Goal: Task Accomplishment & Management: Use online tool/utility

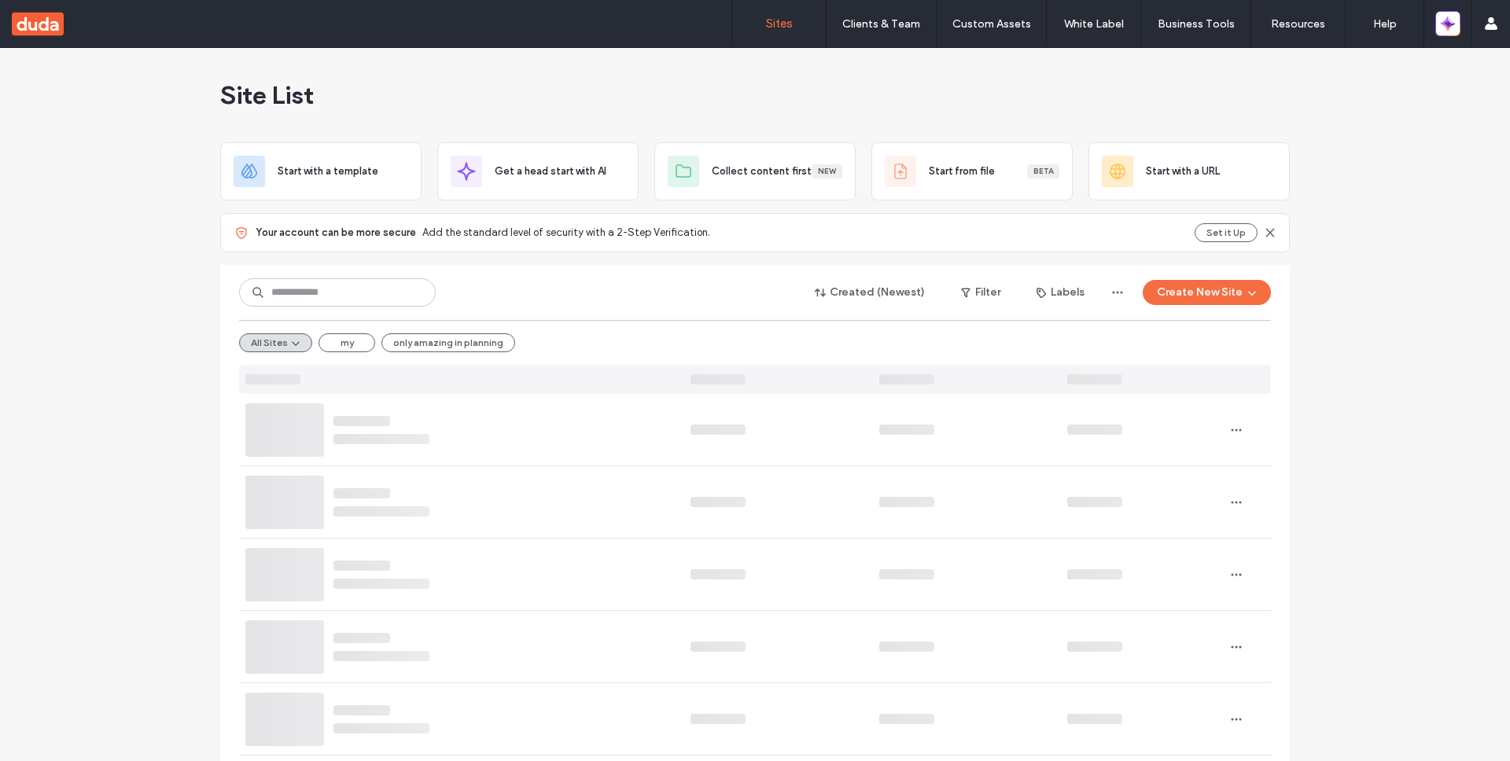
scroll to position [31, 0]
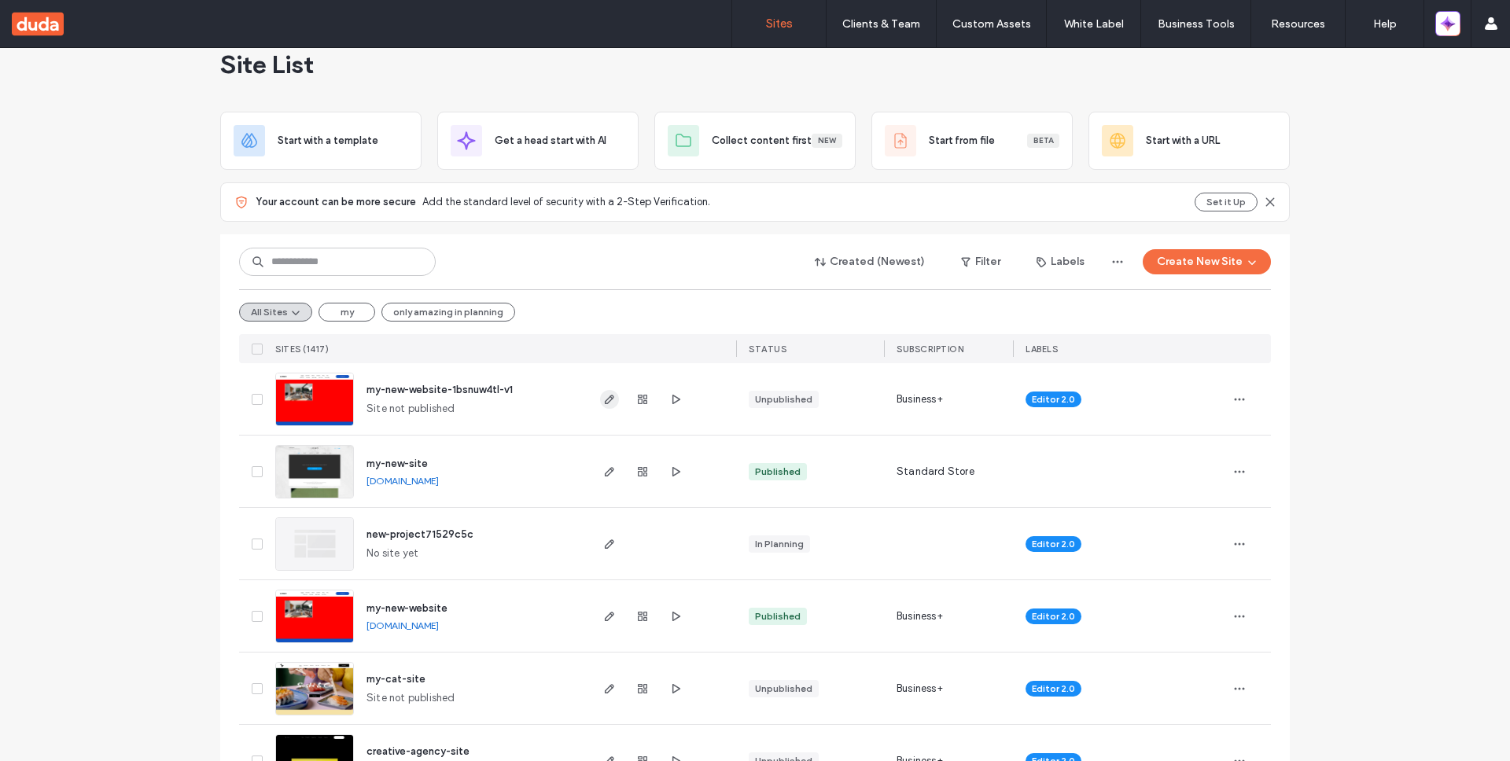
click at [603, 399] on icon "button" at bounding box center [609, 399] width 13 height 13
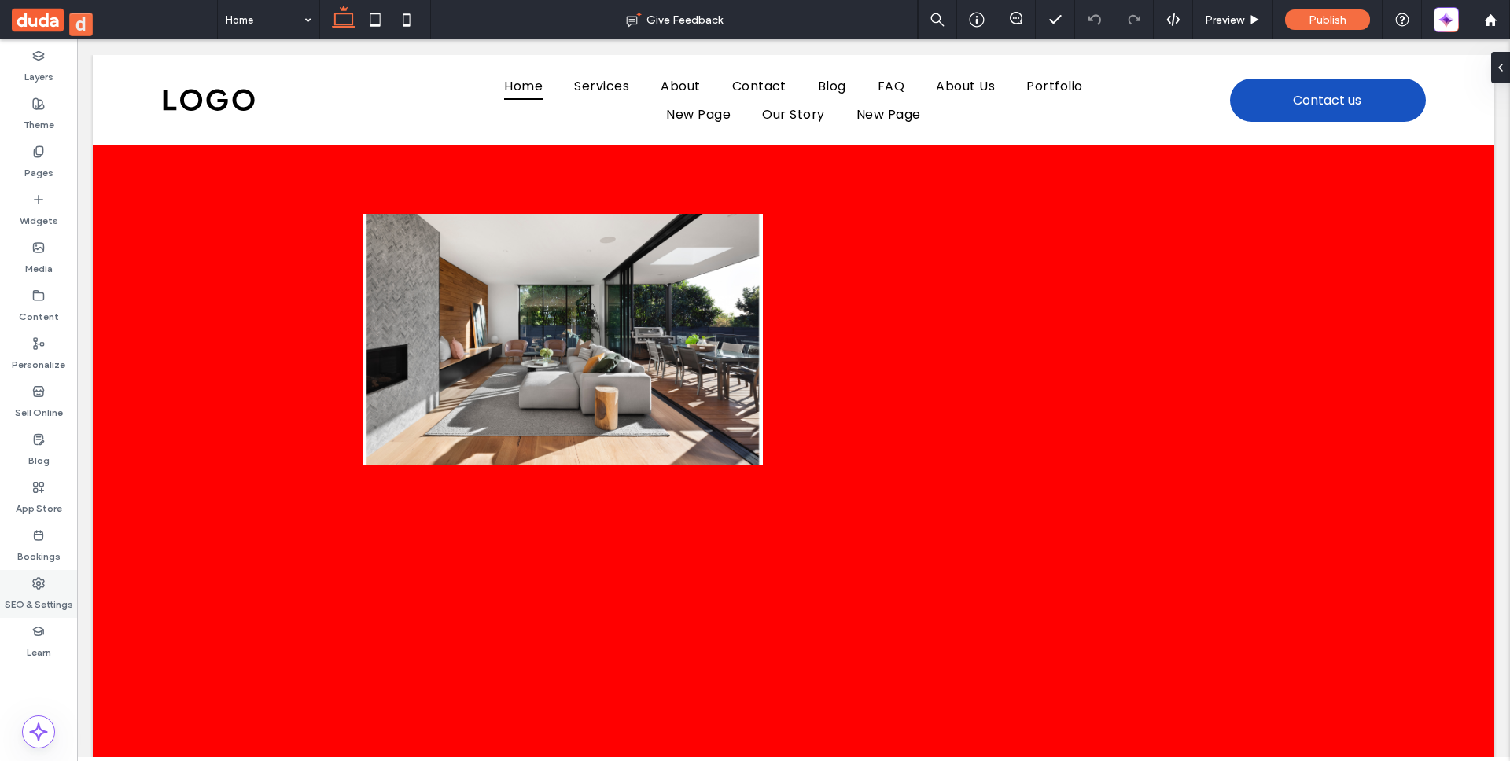
click at [36, 598] on label "SEO & Settings" at bounding box center [39, 601] width 68 height 22
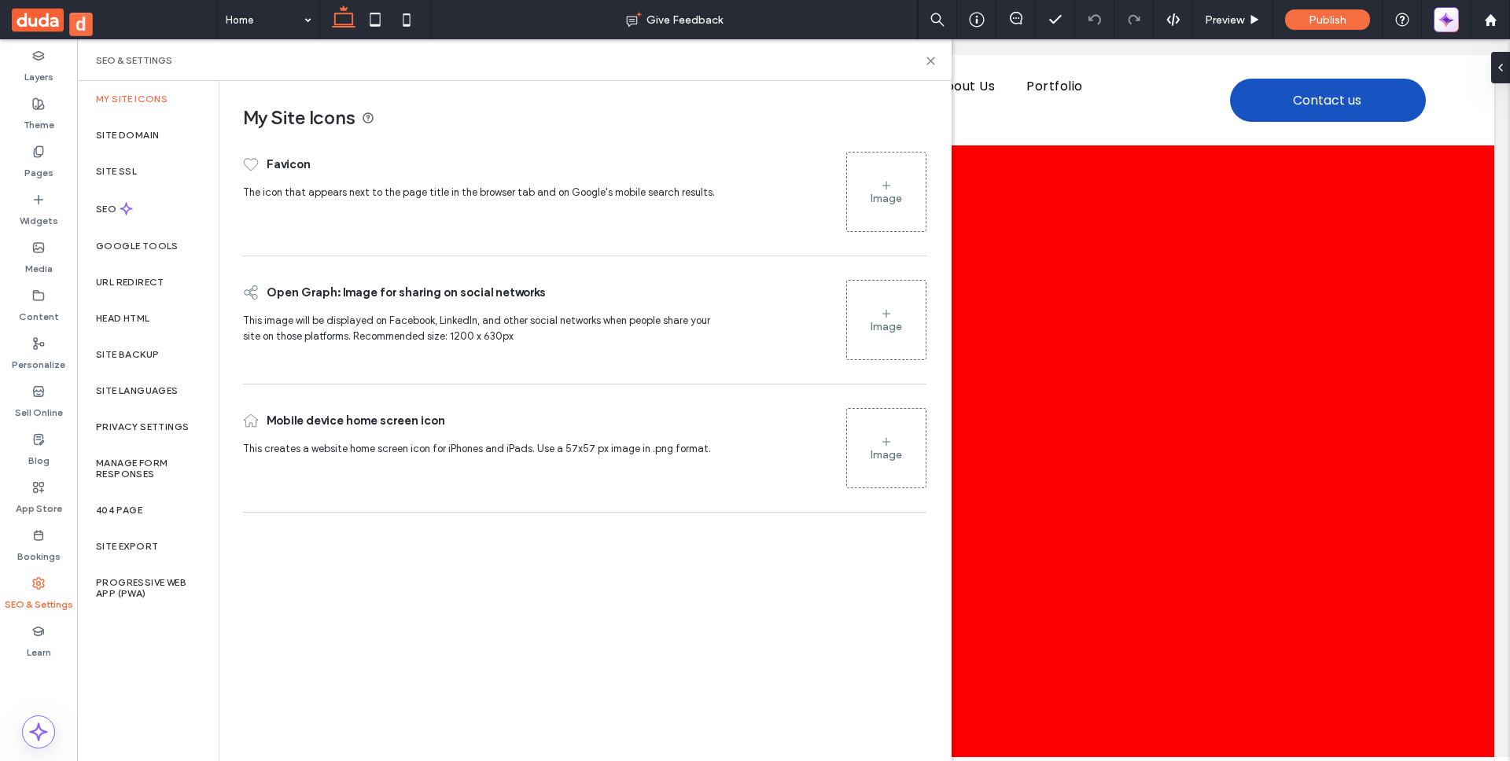
click at [1451, 25] on icon "button" at bounding box center [1446, 20] width 16 height 16
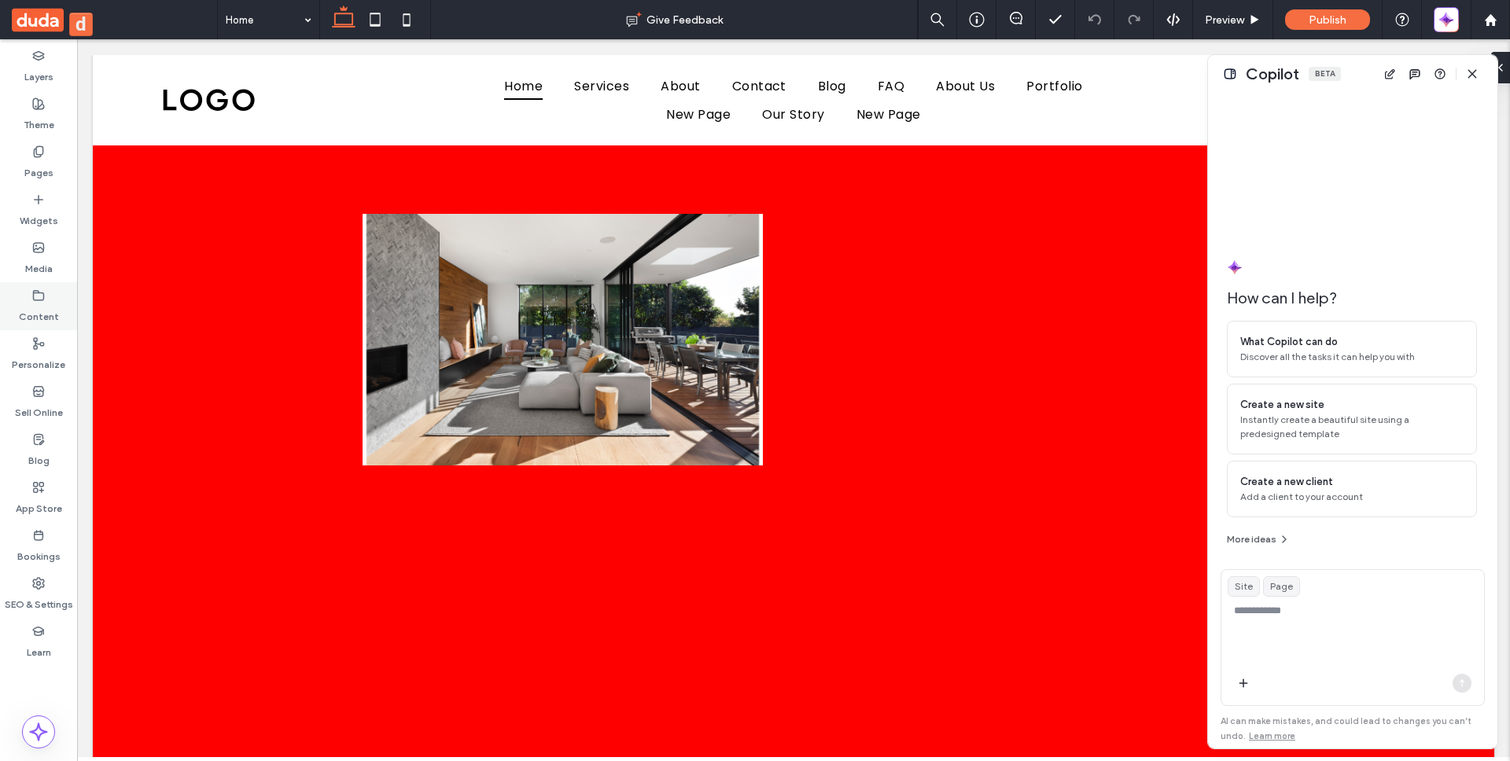
click at [45, 311] on label "Content" at bounding box center [39, 313] width 40 height 22
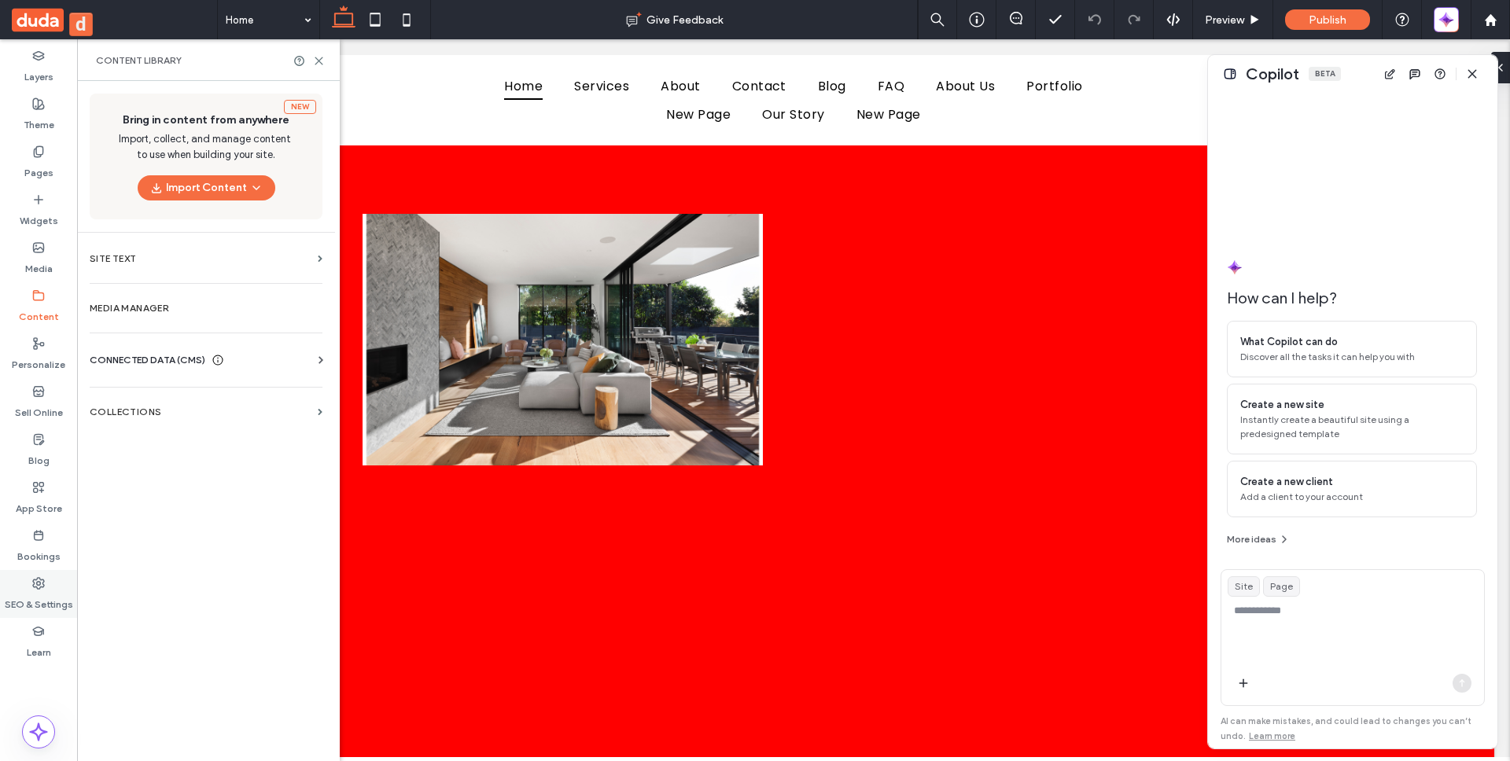
click at [41, 596] on label "SEO & Settings" at bounding box center [39, 601] width 68 height 22
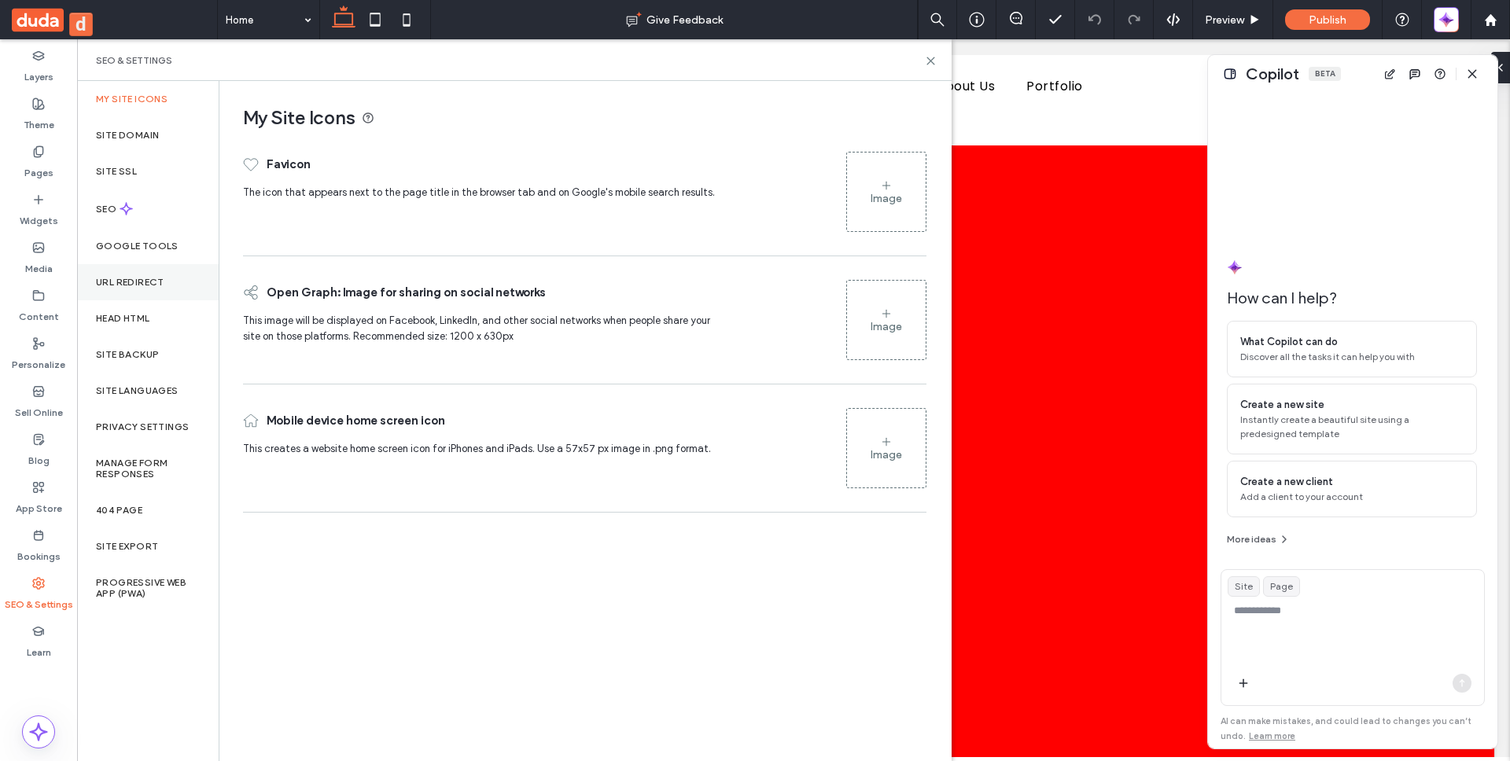
click at [154, 285] on label "URL Redirect" at bounding box center [130, 282] width 68 height 11
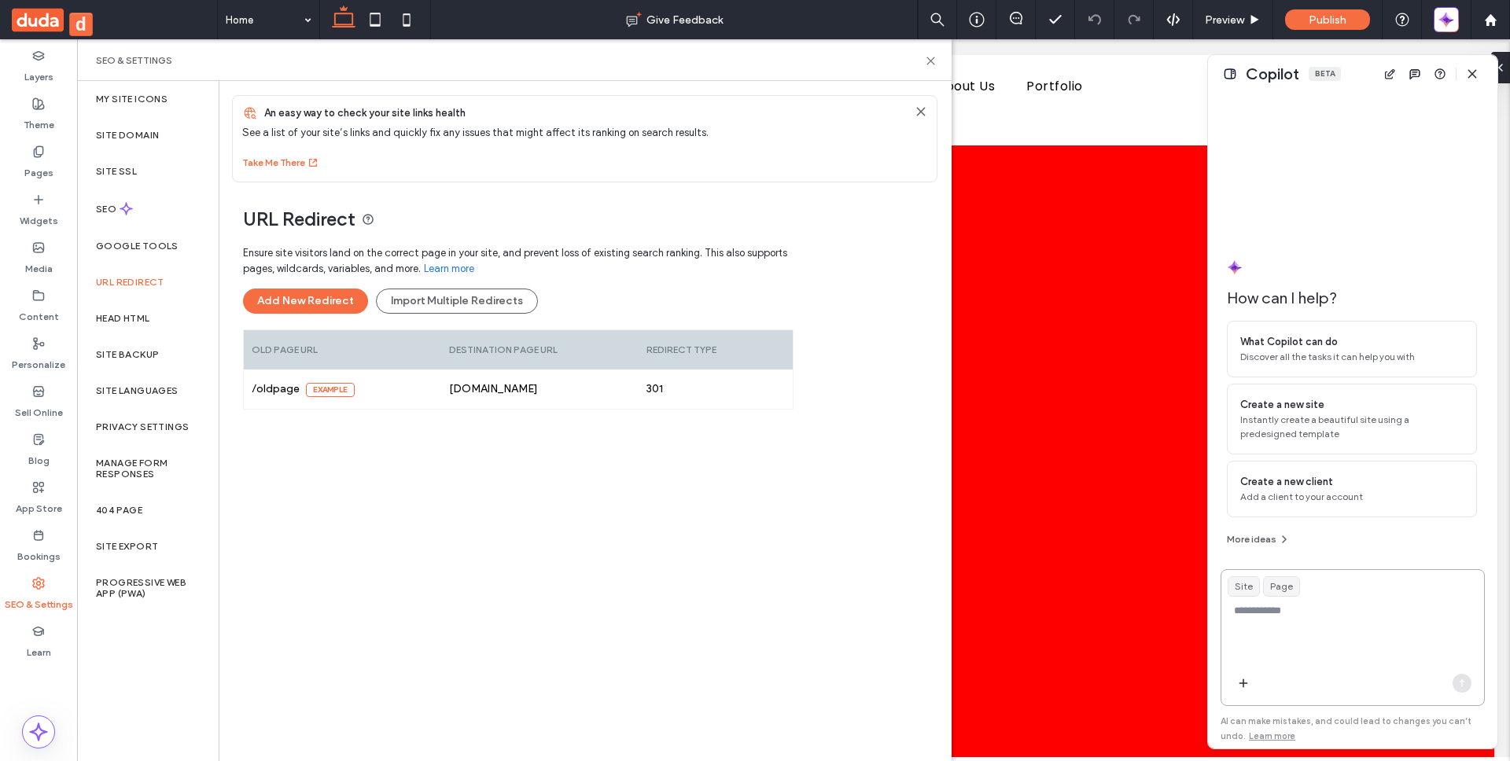
click at [1343, 656] on textarea at bounding box center [1352, 633] width 263 height 61
type textarea "**********"
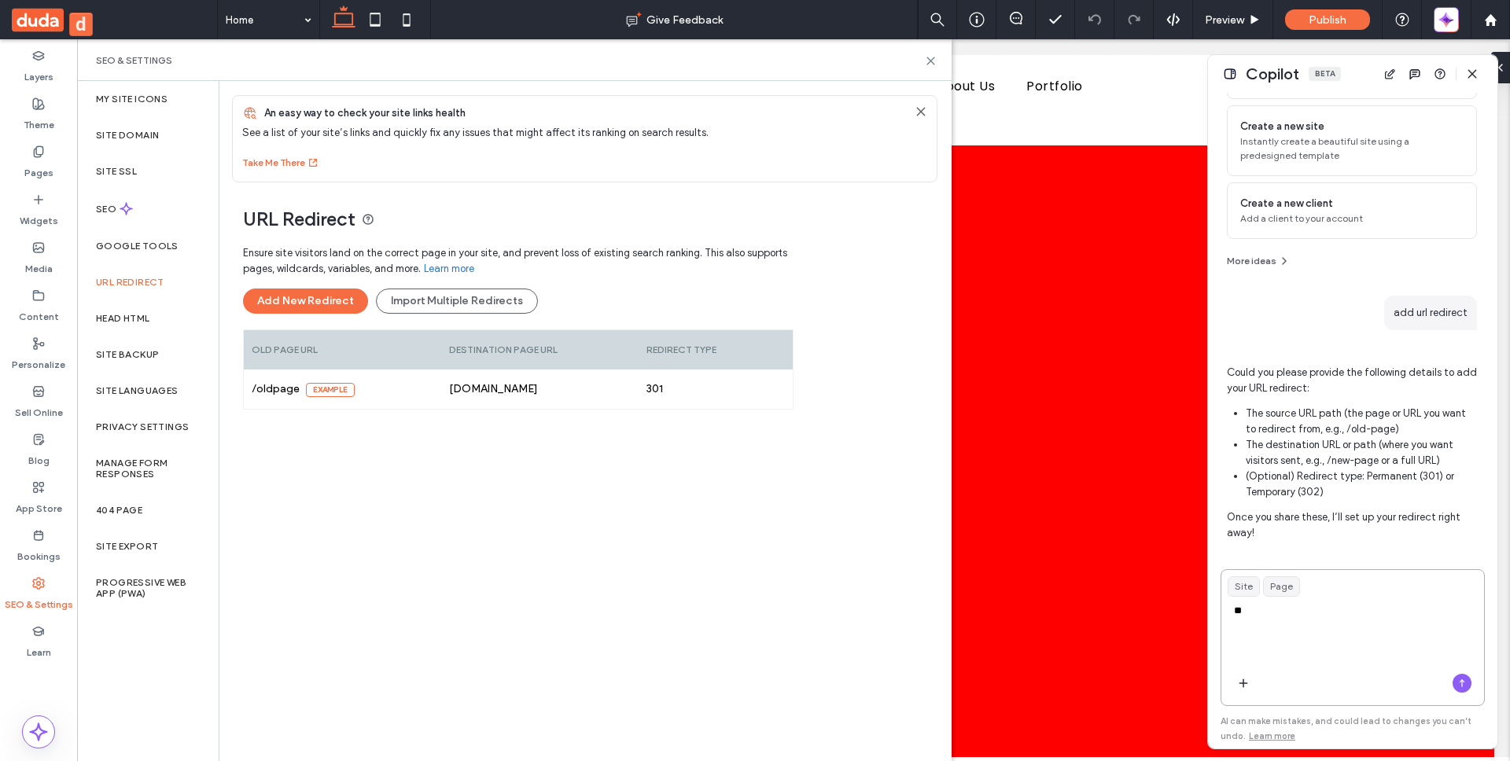
scroll to position [174, 0]
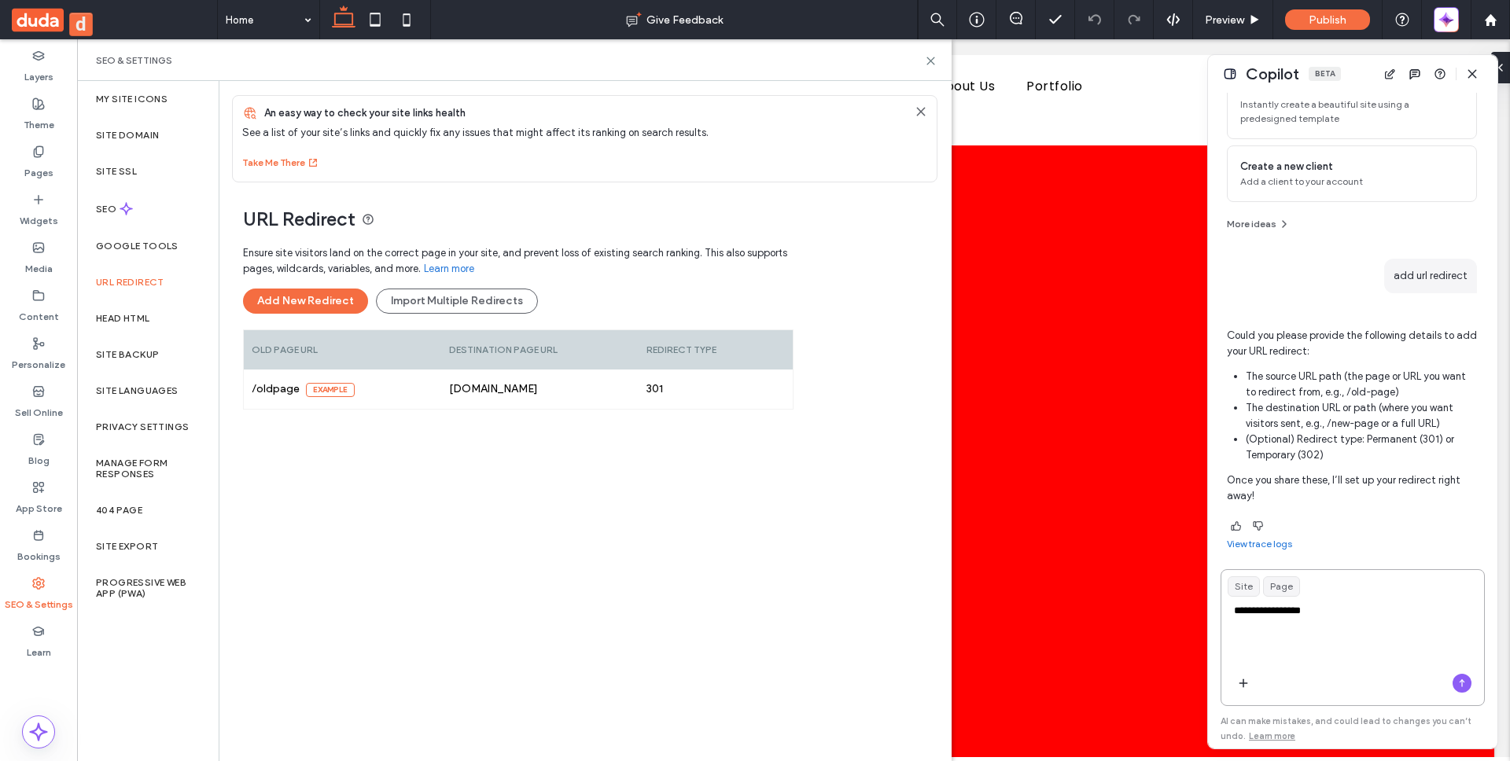
type textarea "**********"
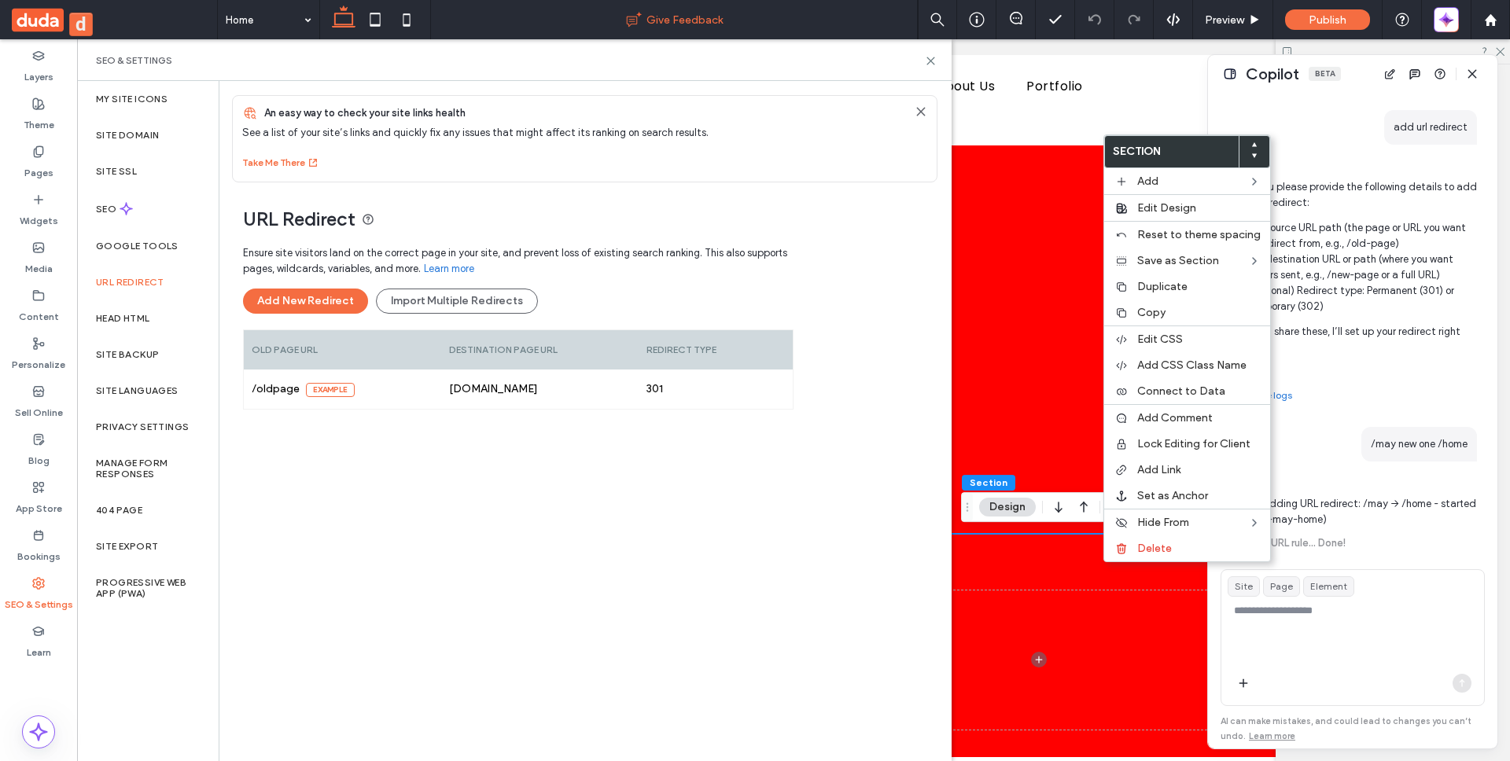
scroll to position [373, 0]
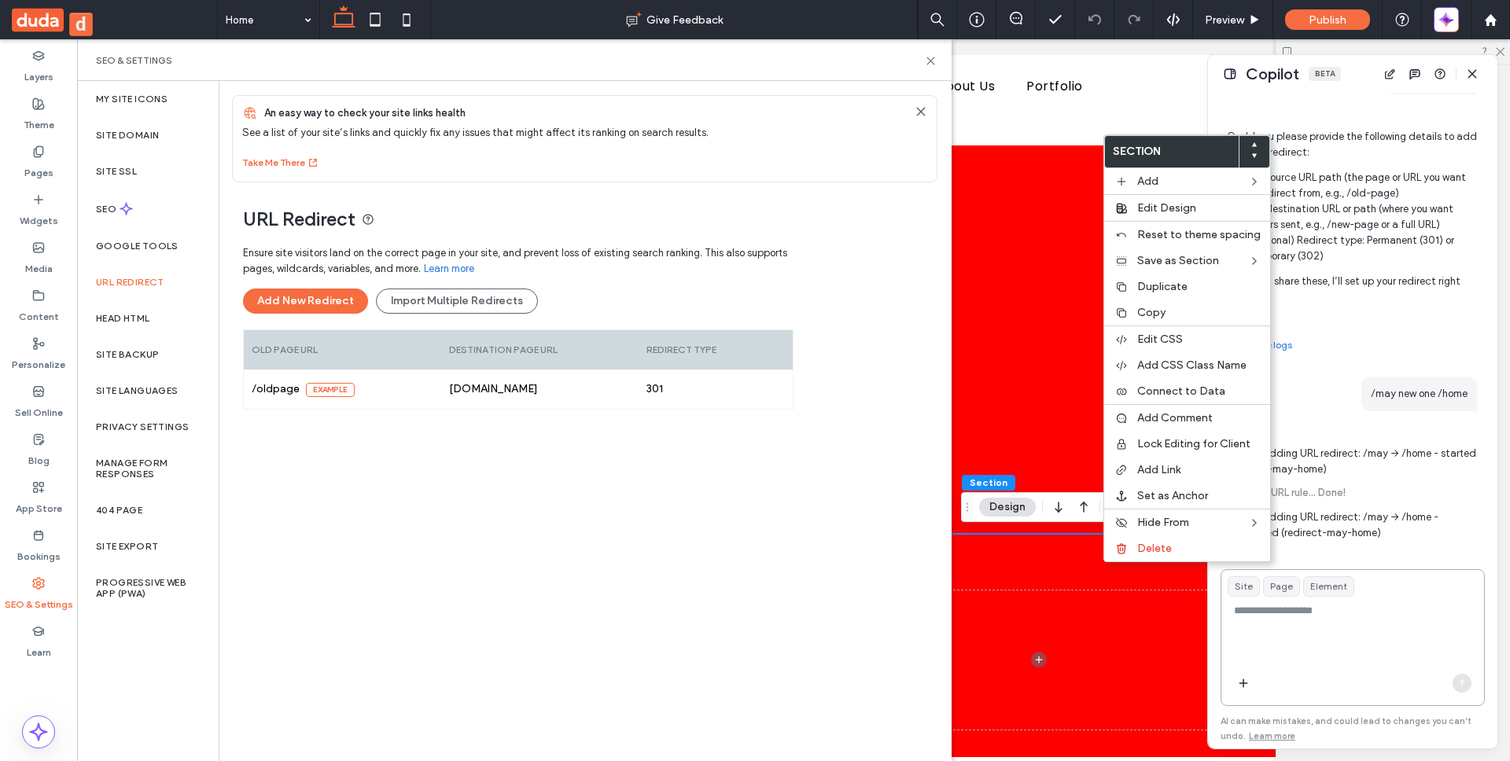
click at [1368, 624] on textarea at bounding box center [1352, 633] width 263 height 61
click at [1394, 491] on div "Creating URL rule... Done!" at bounding box center [1352, 493] width 250 height 13
click at [1380, 519] on p "Status: Adding URL redirect: /may → /home - completed (redirect-may-home)" at bounding box center [1352, 525] width 250 height 31
click at [1378, 523] on p "Status: Adding URL redirect: /may → /home - completed (redirect-may-home)" at bounding box center [1352, 525] width 250 height 31
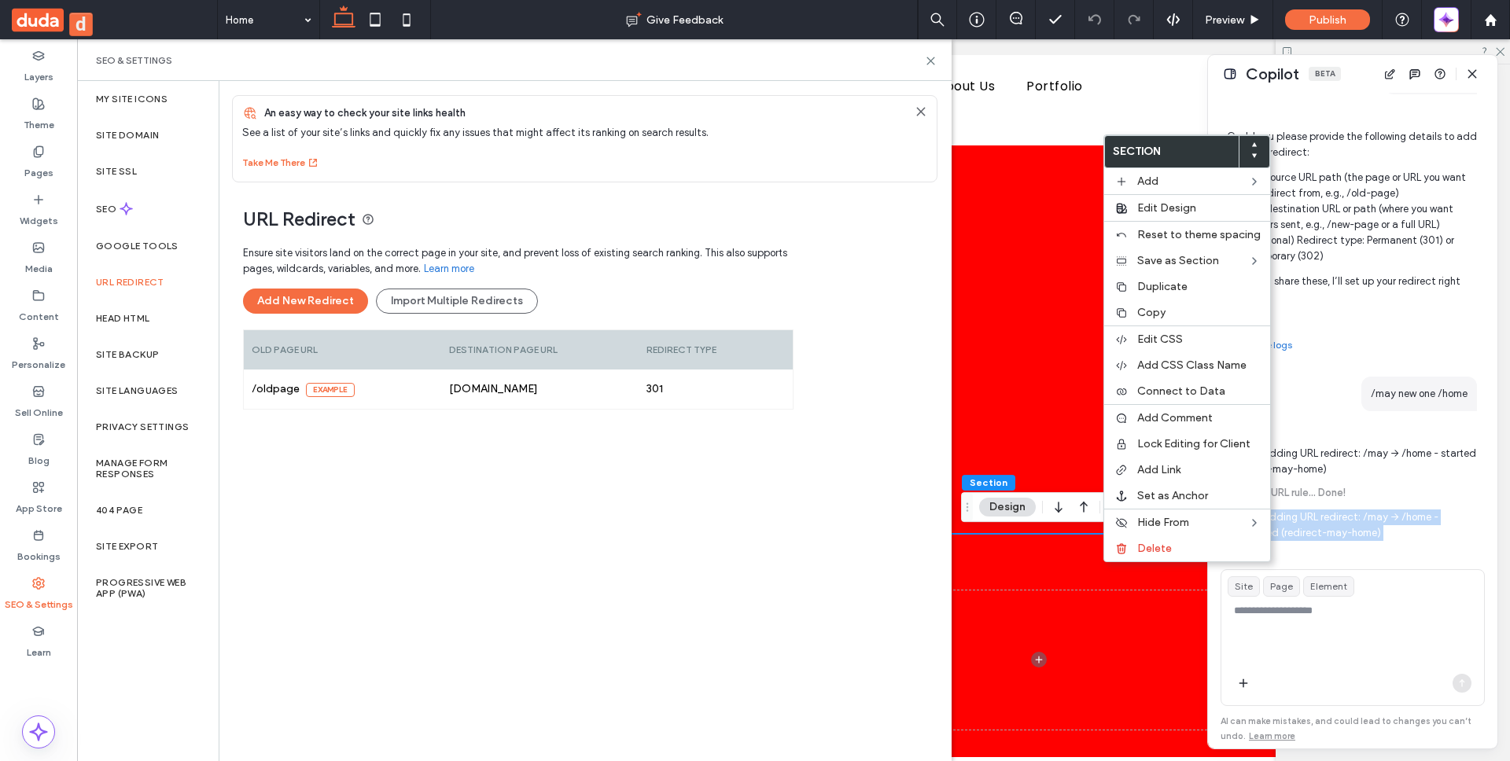
click at [1378, 523] on p "Status: Adding URL redirect: /may → /home - completed (redirect-may-home)" at bounding box center [1352, 525] width 250 height 31
click at [1298, 636] on textarea at bounding box center [1352, 633] width 263 height 61
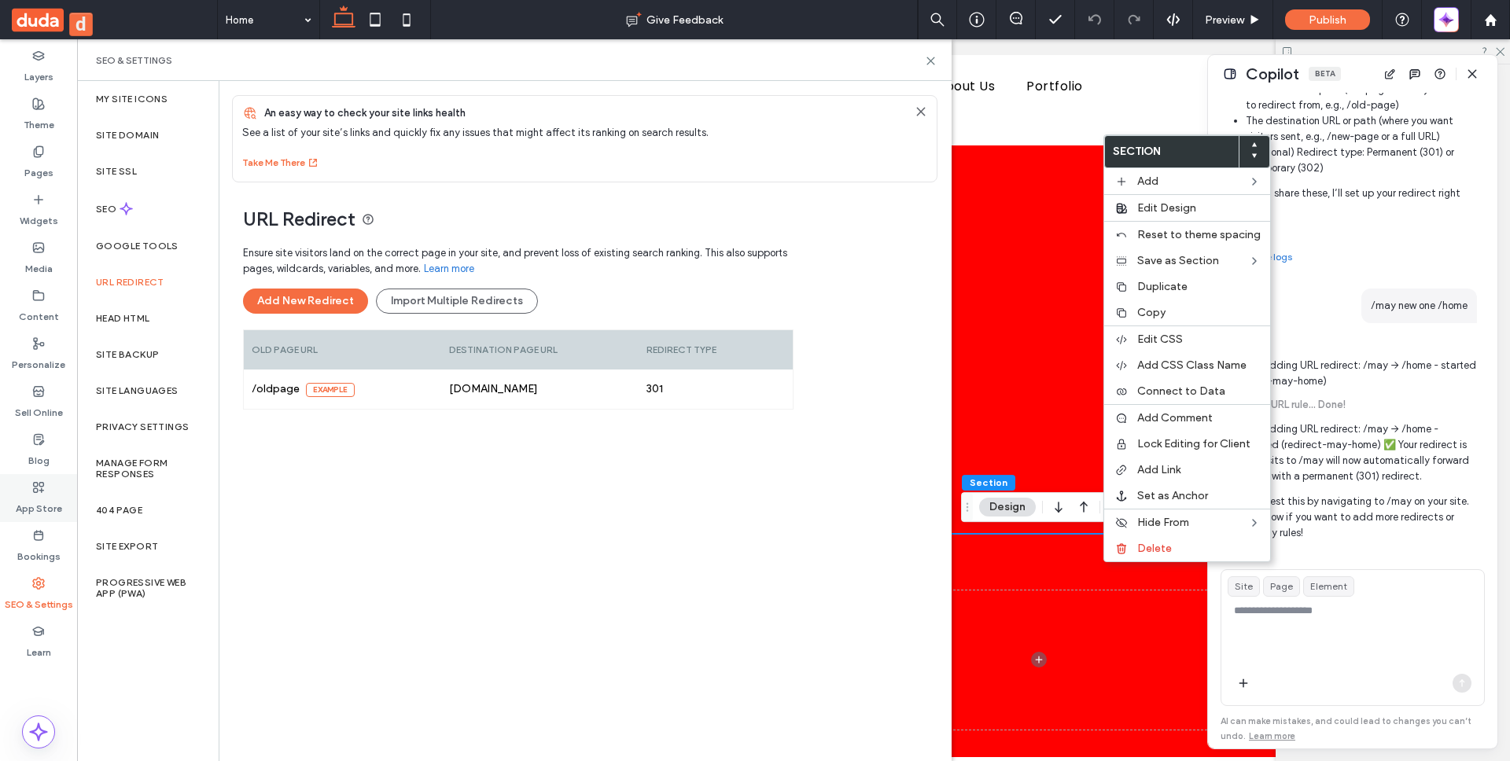
scroll to position [498, 0]
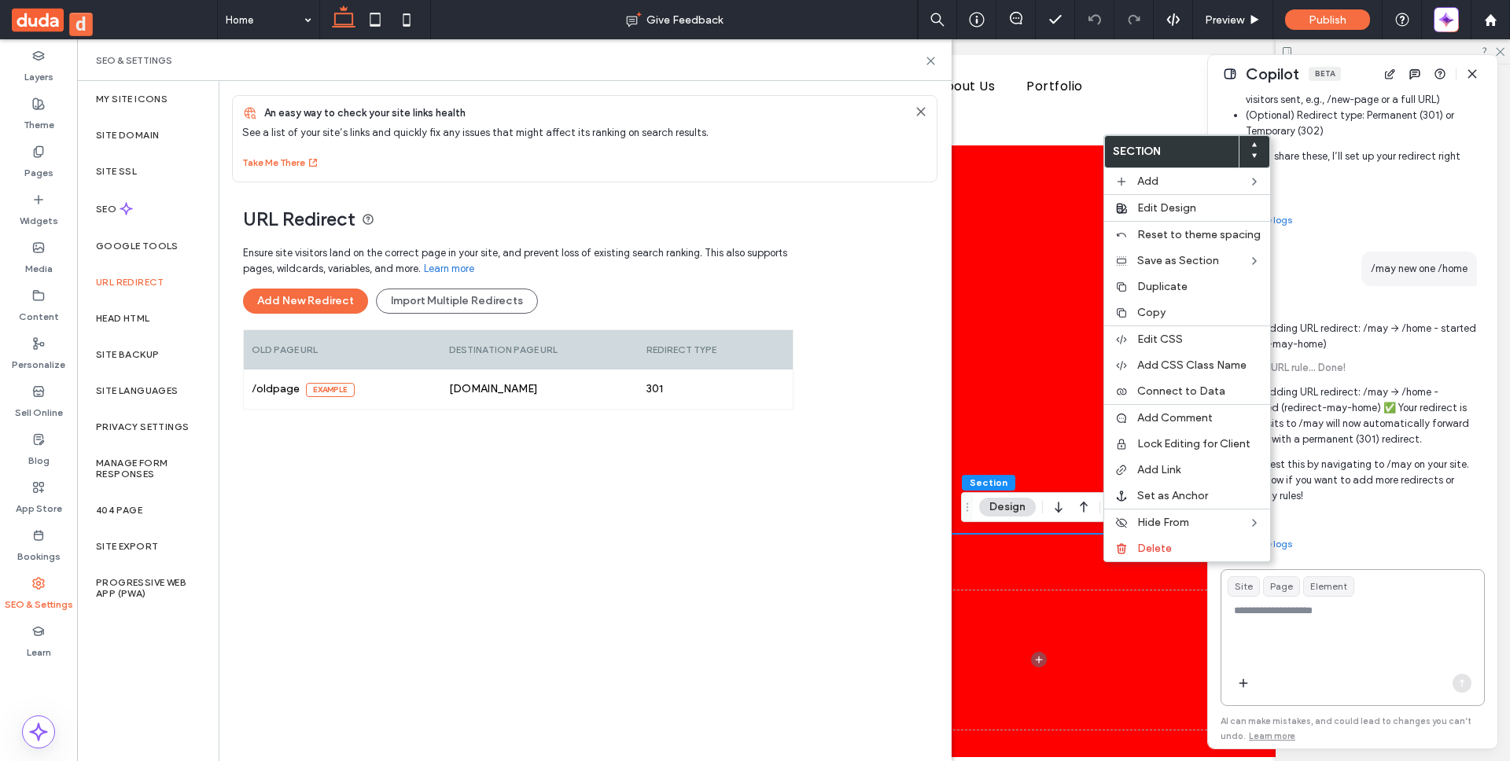
click at [1274, 650] on textarea at bounding box center [1352, 633] width 263 height 61
click at [804, 196] on div "URL Redirect Ensure site visitors land on the correct page in your site, and pr…" at bounding box center [578, 445] width 719 height 527
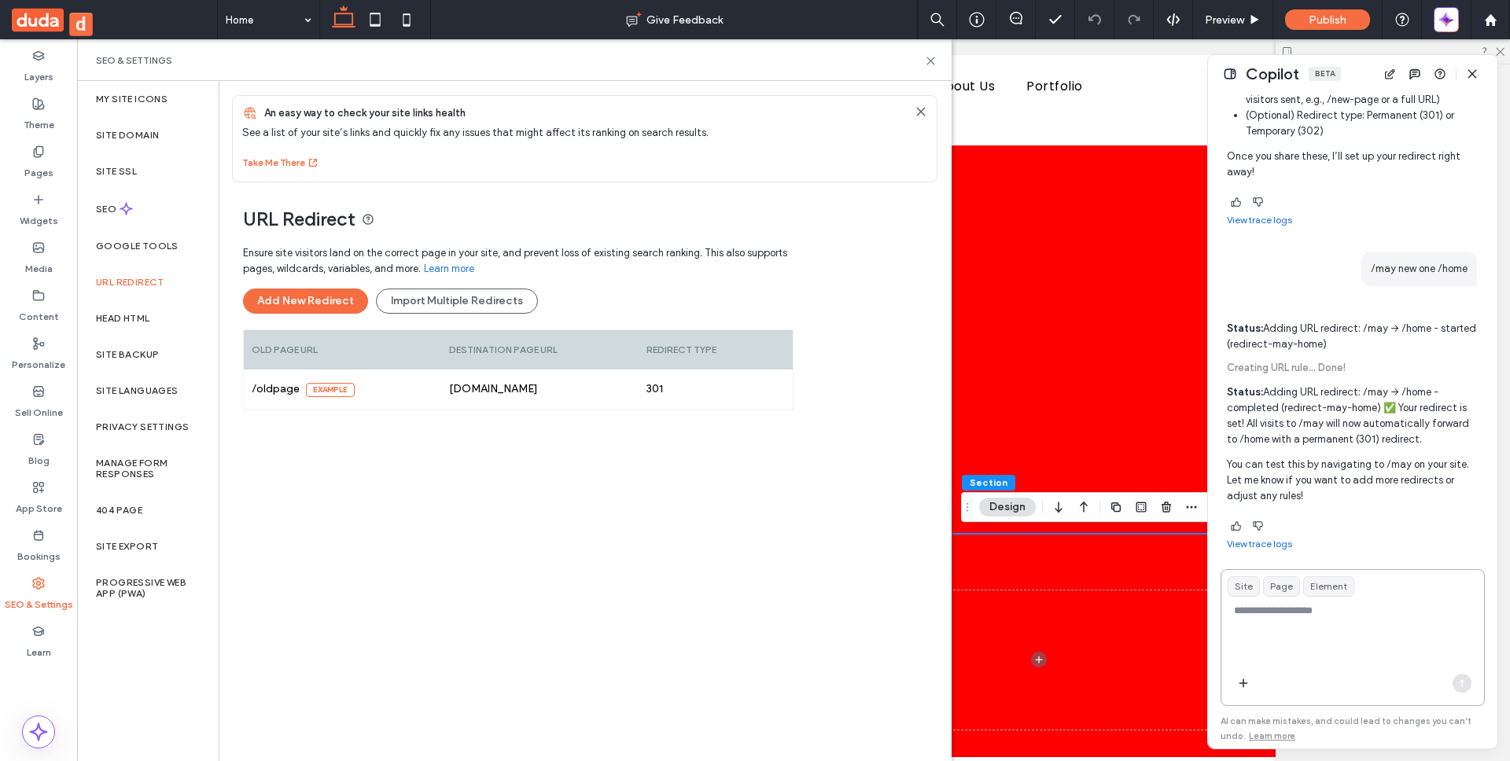
click at [1260, 616] on textarea at bounding box center [1352, 633] width 263 height 61
click at [1502, 24] on div at bounding box center [1490, 19] width 38 height 13
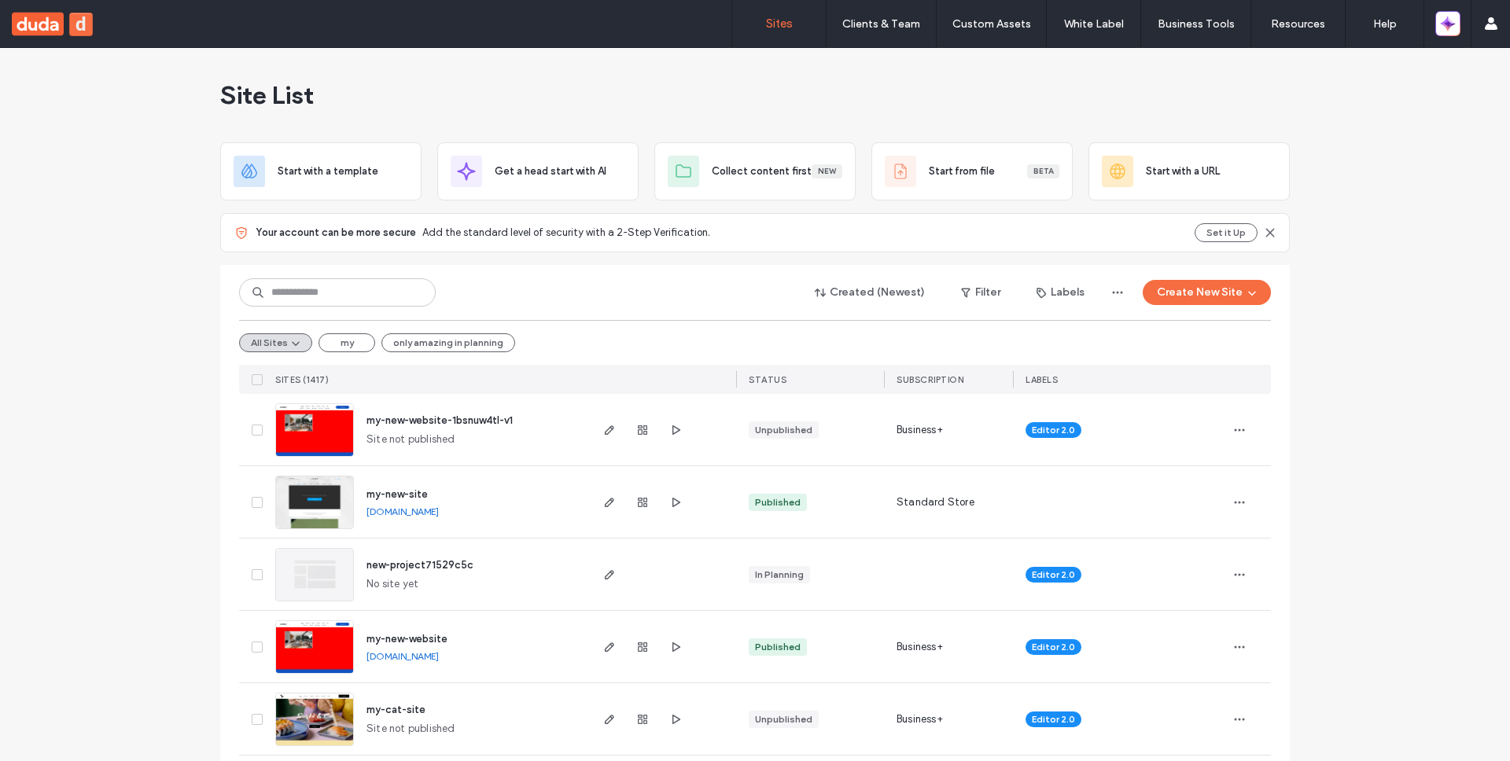
click at [1441, 39] on div at bounding box center [1447, 23] width 46 height 47
click at [1448, 28] on icon "button" at bounding box center [1451, 27] width 7 height 7
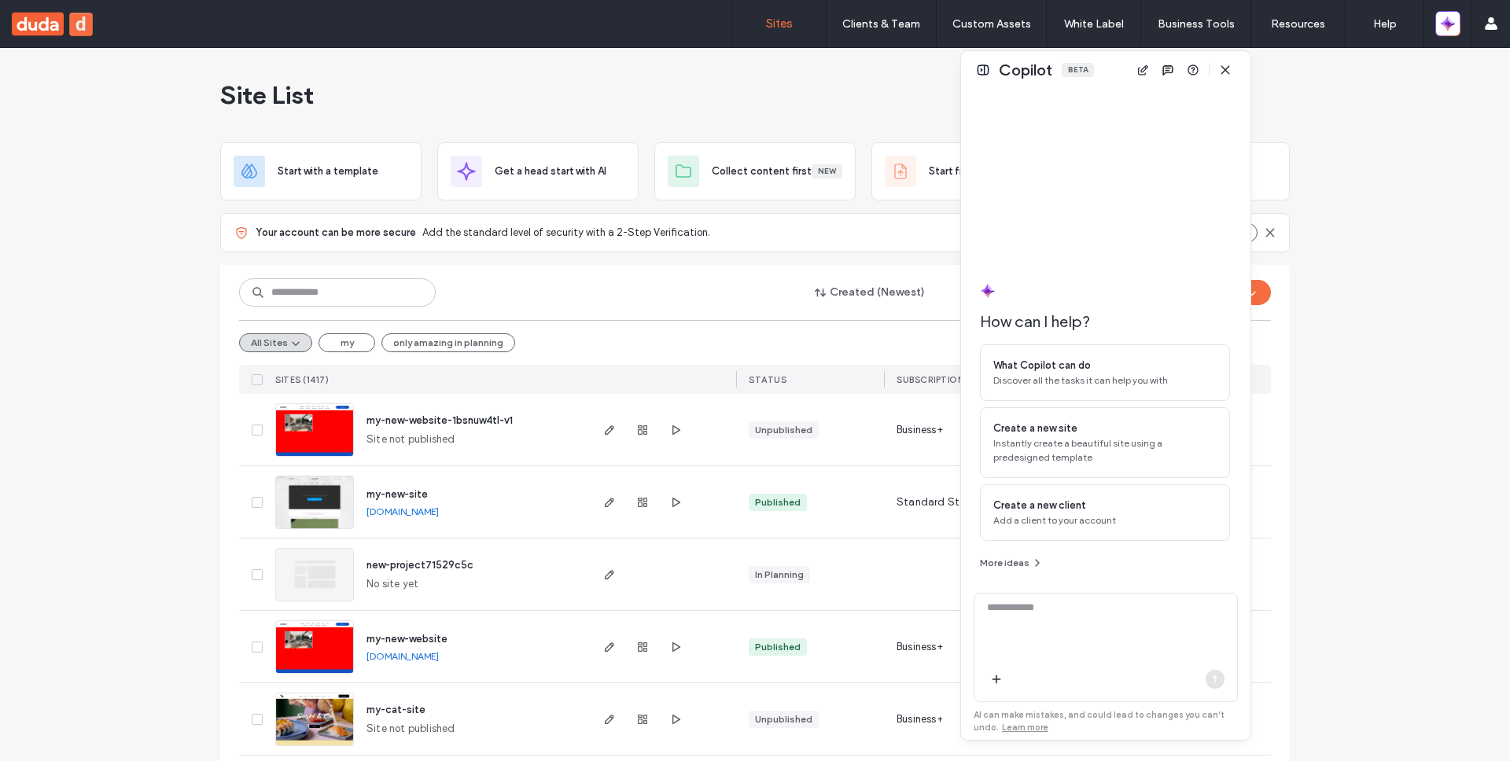
drag, startPoint x: 1364, startPoint y: 68, endPoint x: 1249, endPoint y: 83, distance: 115.8
click at [1250, 82] on div "Copilot Beta" at bounding box center [1105, 70] width 289 height 38
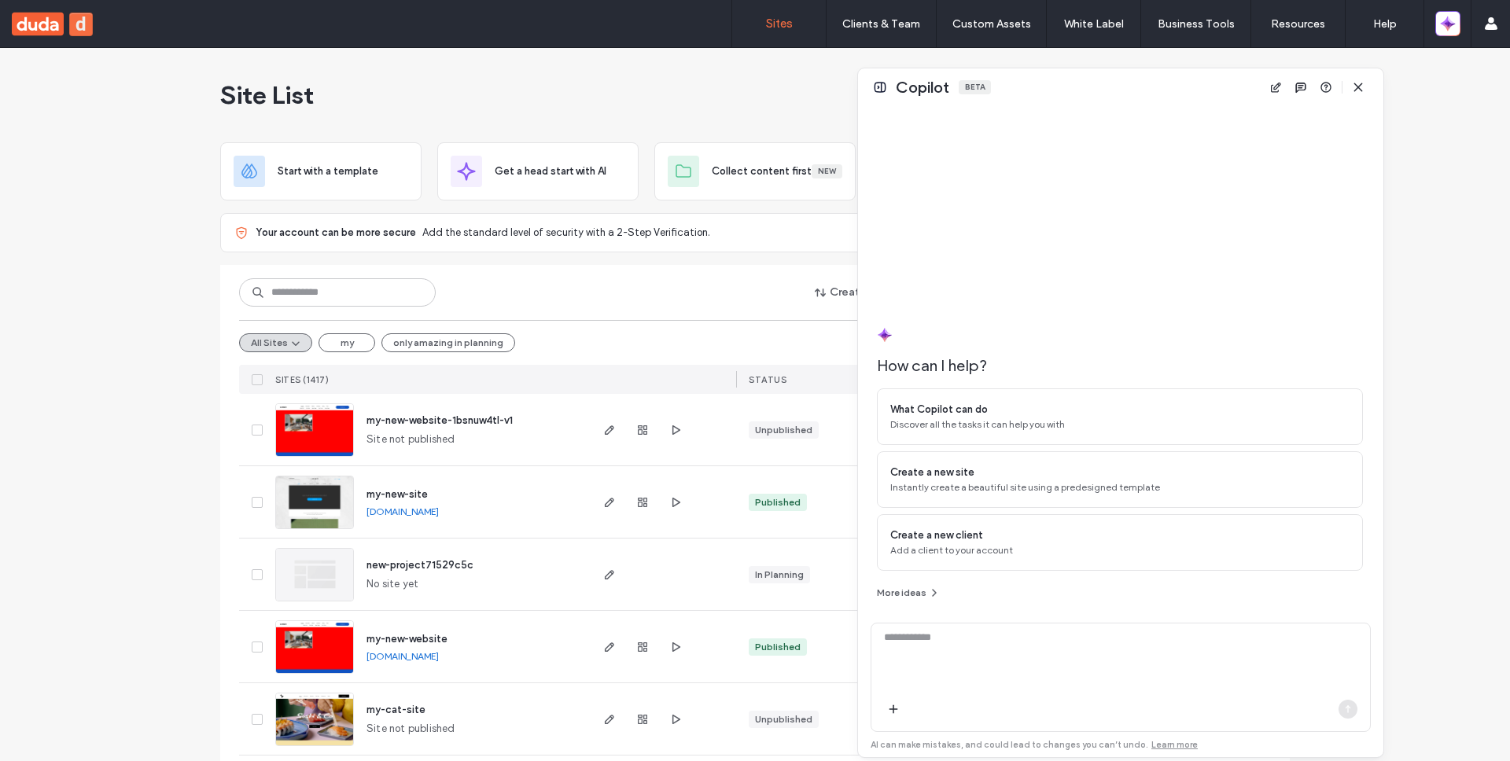
drag, startPoint x: 1093, startPoint y: 145, endPoint x: 808, endPoint y: 160, distance: 285.8
click at [711, 160] on div at bounding box center [709, 412] width 3 height 689
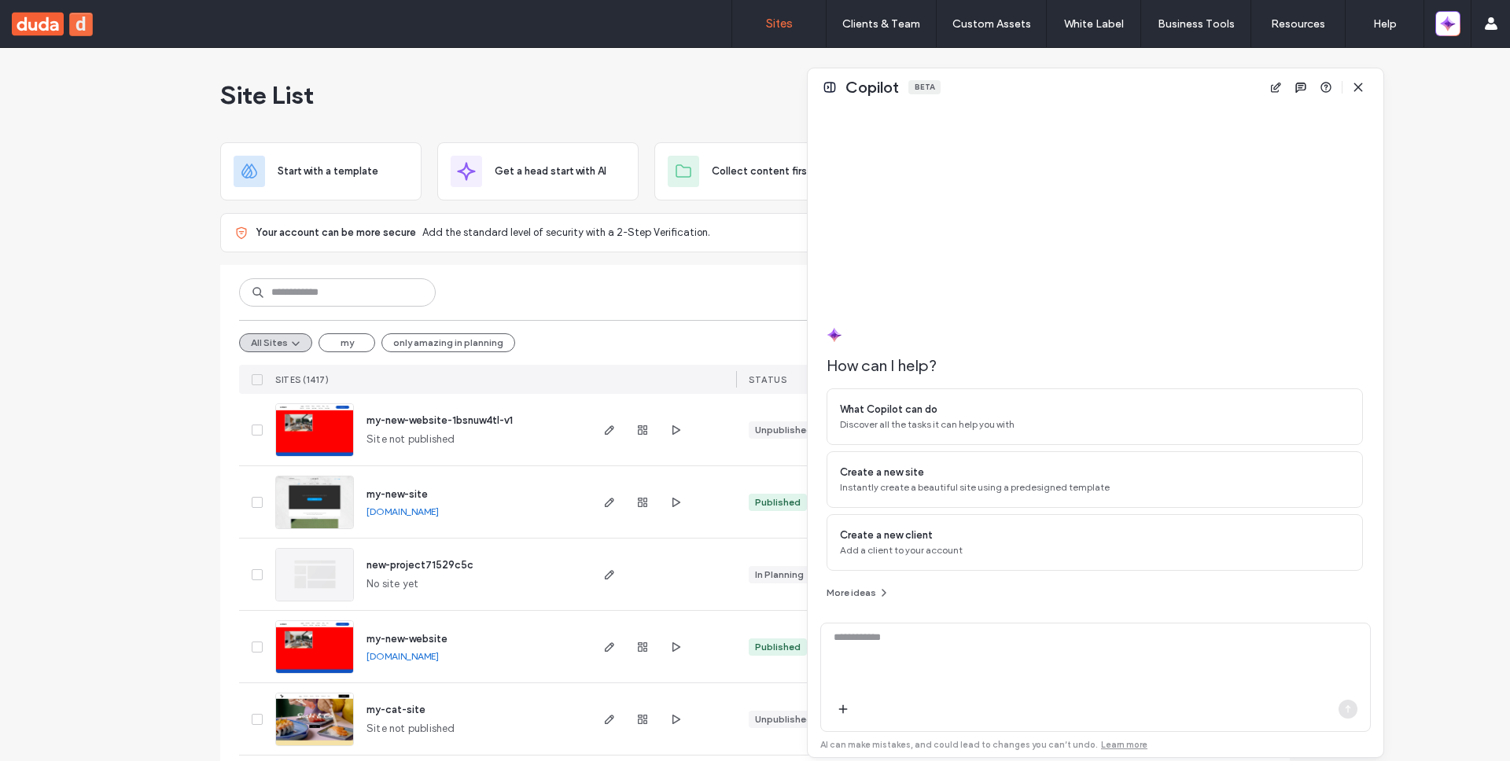
click at [839, 93] on div at bounding box center [832, 87] width 25 height 19
click at [834, 93] on button at bounding box center [828, 87] width 19 height 19
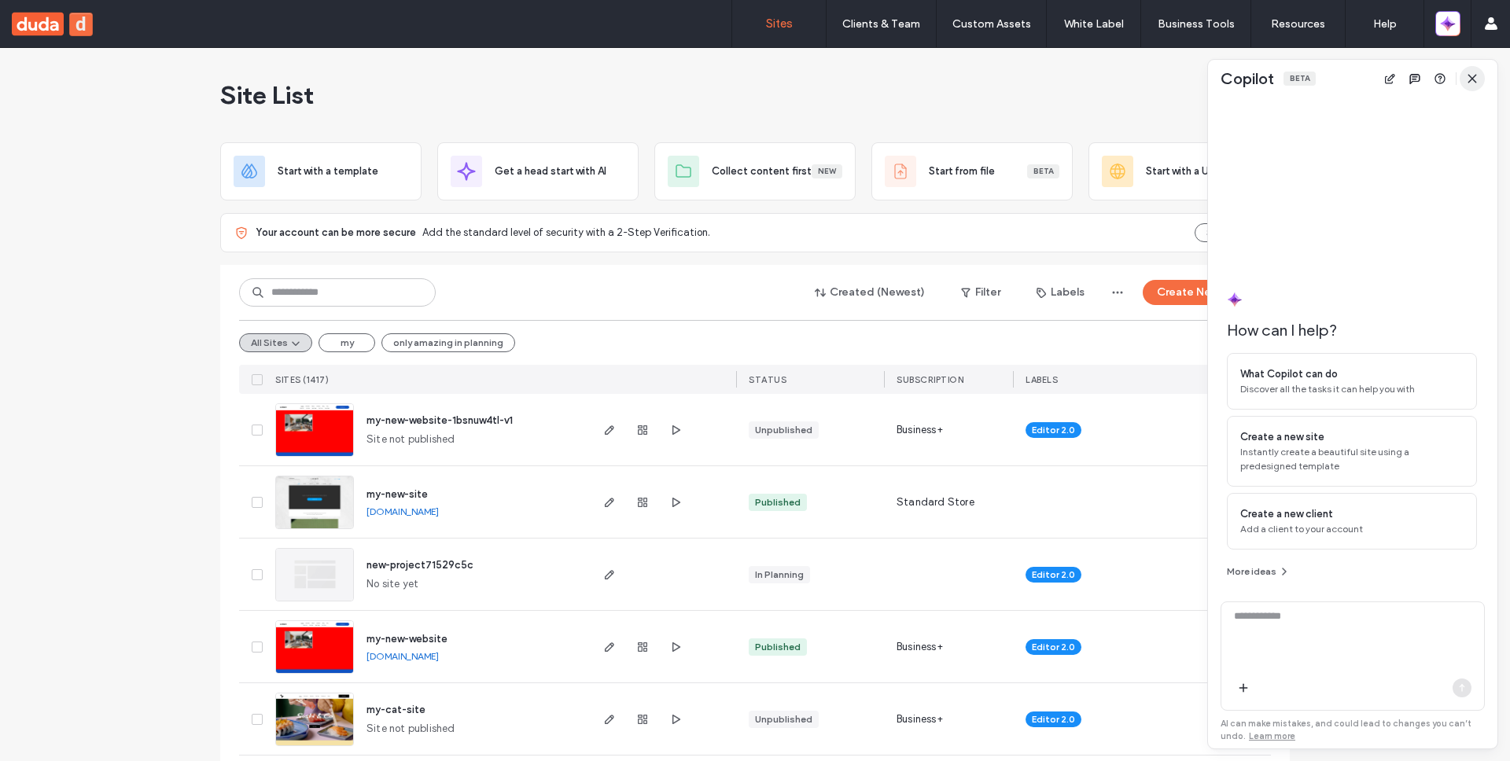
click at [1470, 75] on icon "button" at bounding box center [1472, 78] width 13 height 13
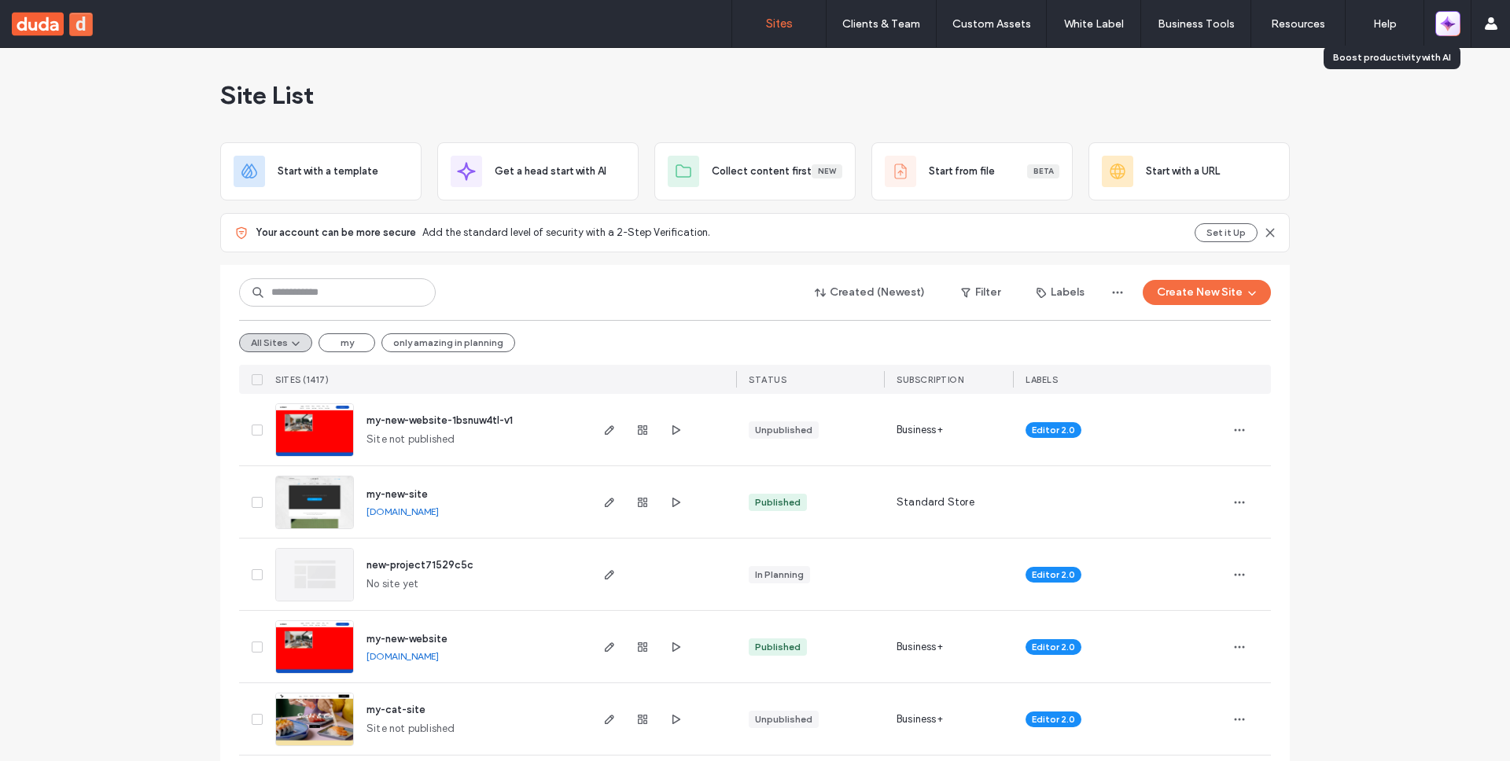
click at [1448, 28] on icon "button" at bounding box center [1448, 24] width 16 height 16
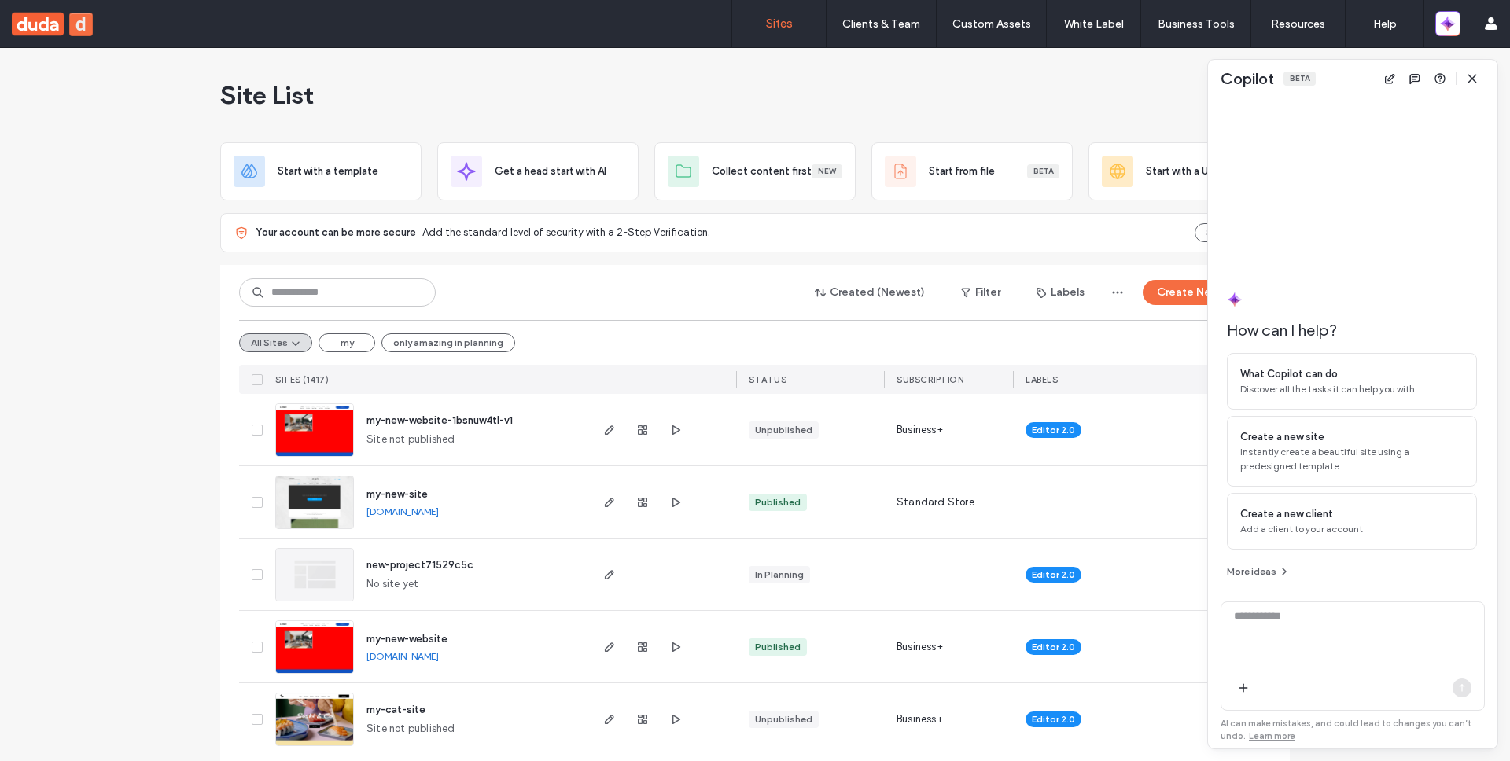
click at [1209, 148] on div "How can I help? What Copilot can do Discover all the tasks it can help you with…" at bounding box center [1352, 340] width 289 height 485
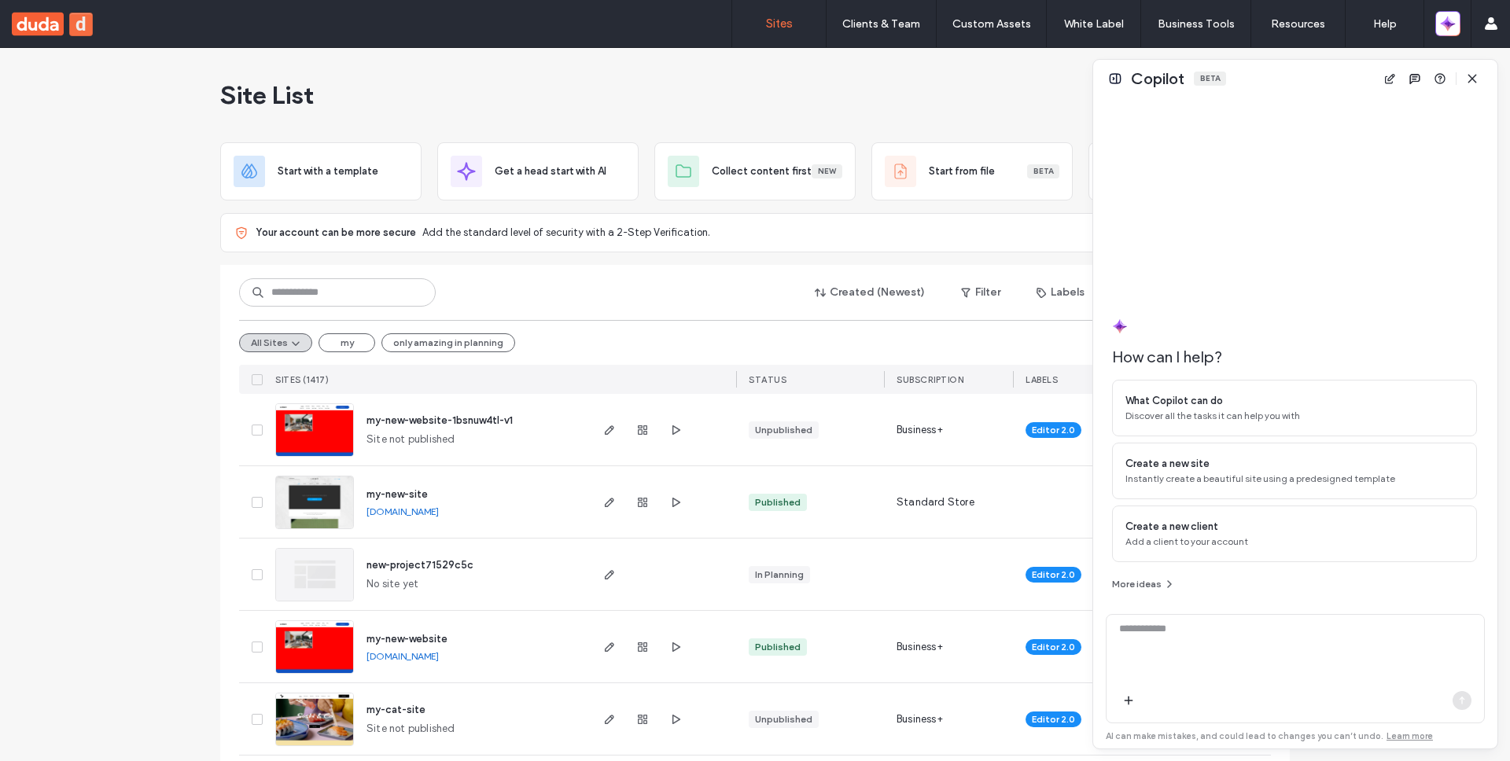
drag, startPoint x: 1207, startPoint y: 148, endPoint x: 1509, endPoint y: 139, distance: 302.1
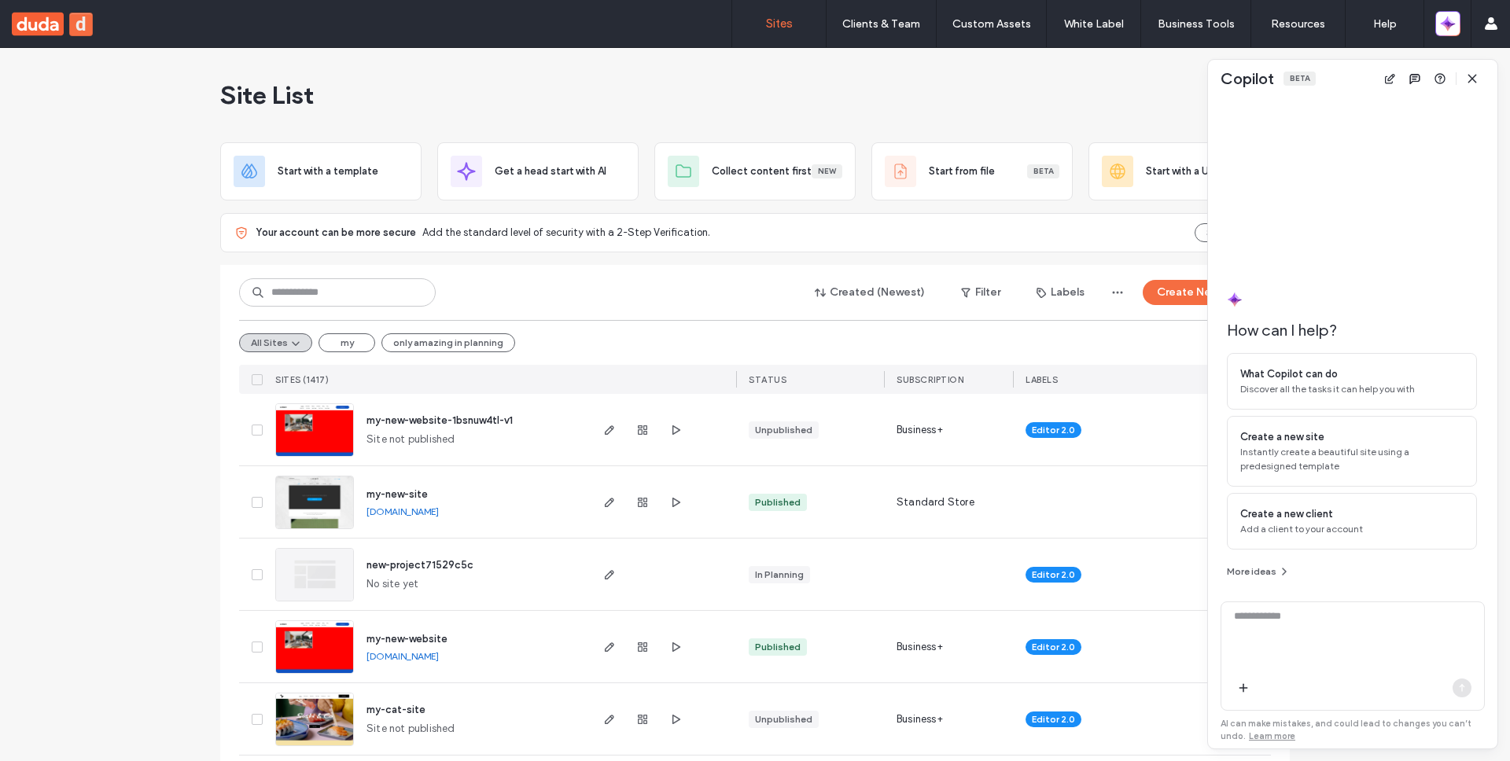
drag, startPoint x: 1092, startPoint y: 138, endPoint x: 1386, endPoint y: 164, distance: 295.2
click at [1386, 164] on div at bounding box center [1386, 404] width 3 height 689
drag, startPoint x: 1245, startPoint y: 107, endPoint x: 1240, endPoint y: 78, distance: 29.5
click at [1244, 107] on div at bounding box center [1352, 182] width 250 height 169
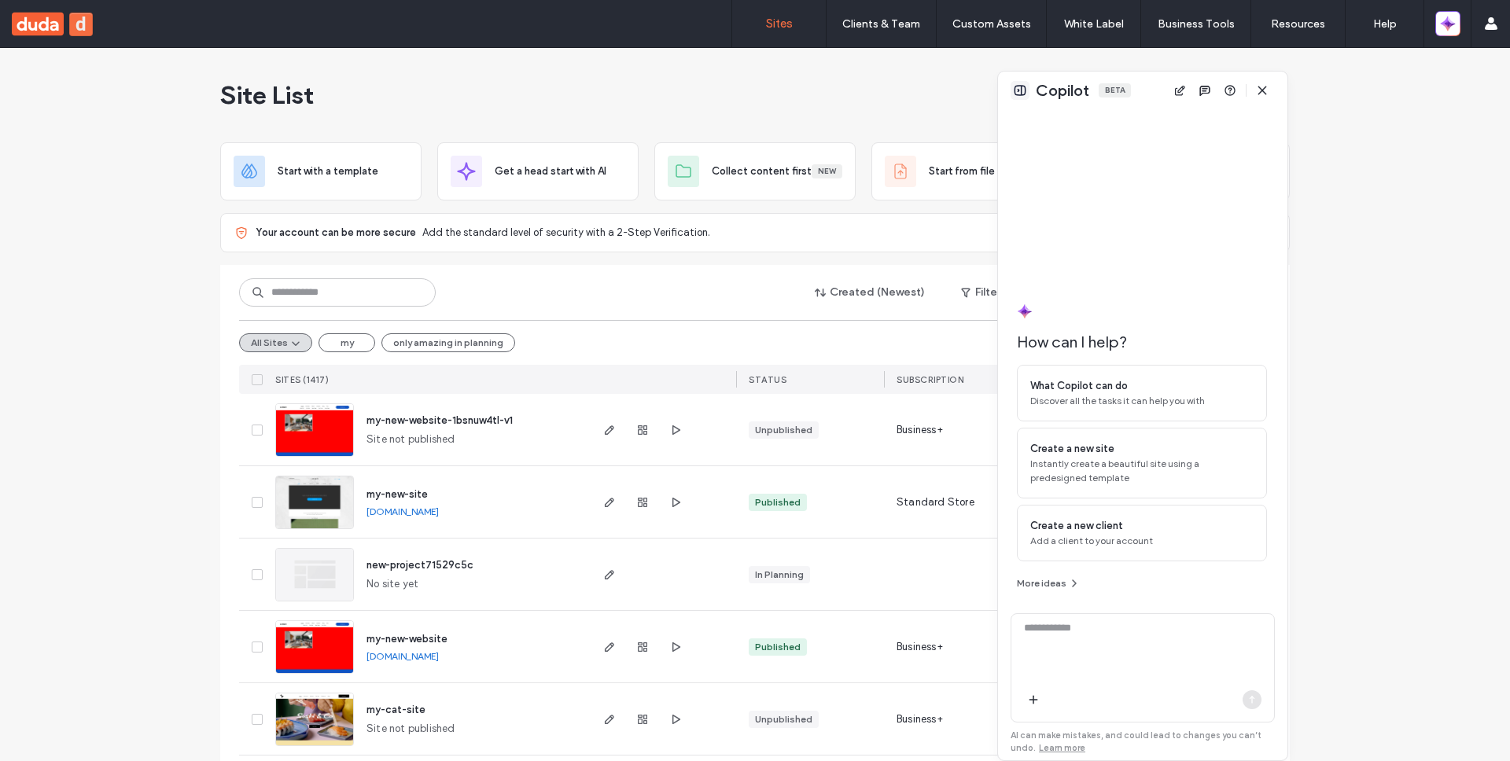
drag, startPoint x: 1230, startPoint y: 66, endPoint x: 709, endPoint y: 82, distance: 521.6
click at [998, 82] on div "Copilot Beta" at bounding box center [1142, 91] width 289 height 38
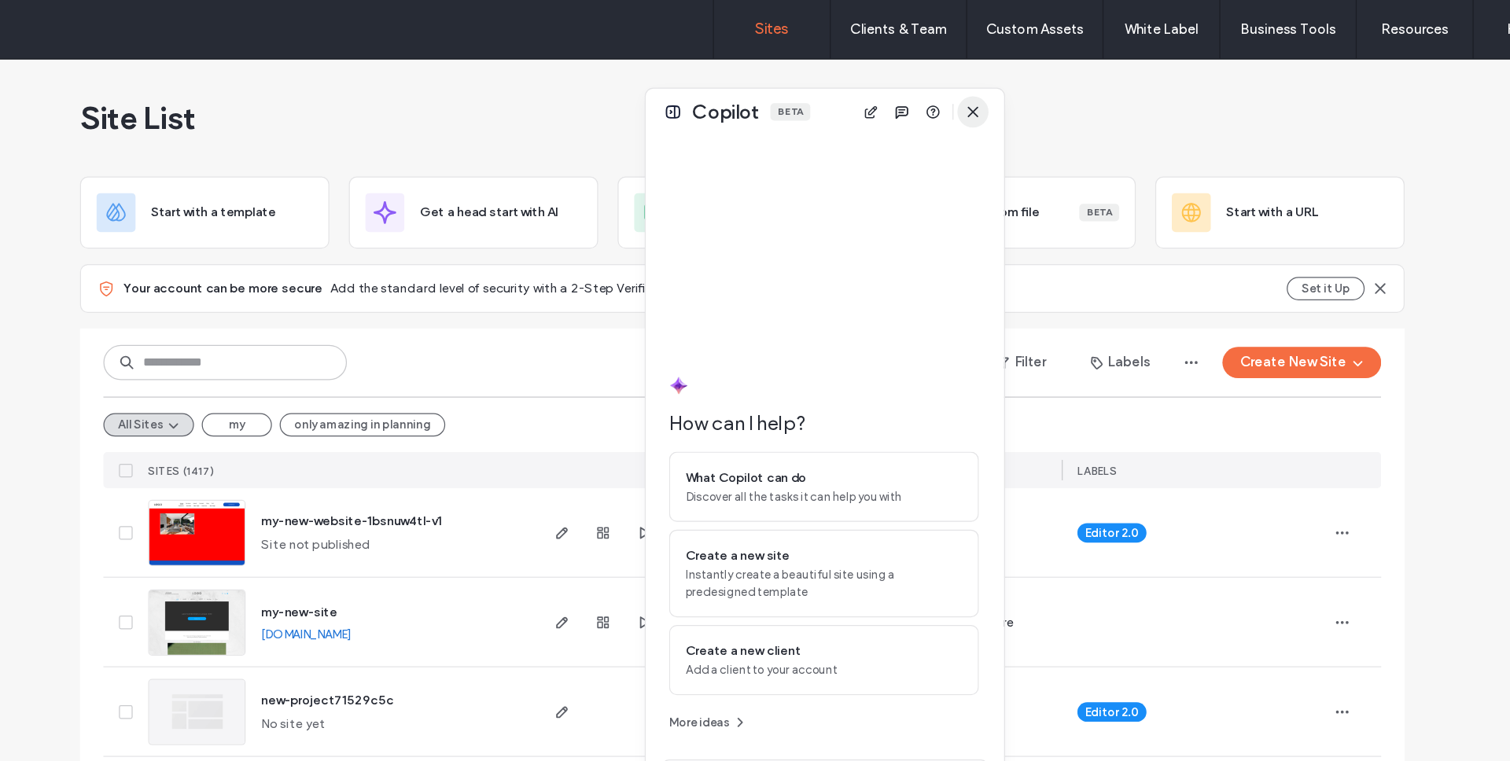
click at [948, 93] on span "button" at bounding box center [941, 90] width 25 height 25
